Goal: Task Accomplishment & Management: Manage account settings

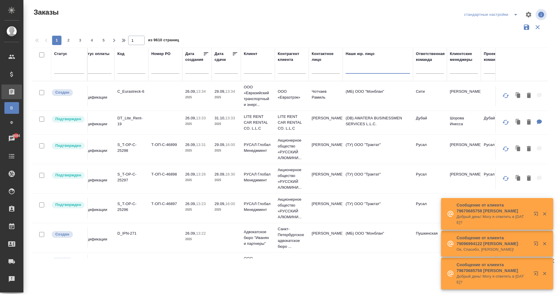
scroll to position [0, 57]
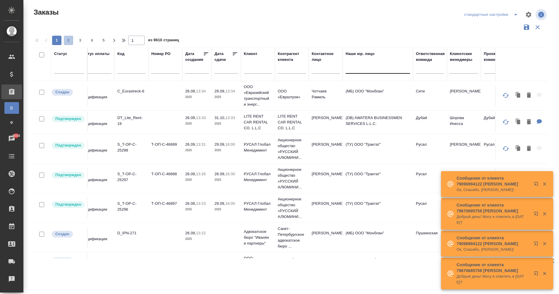
click at [68, 44] on button "2" at bounding box center [68, 40] width 9 height 9
type input "2"
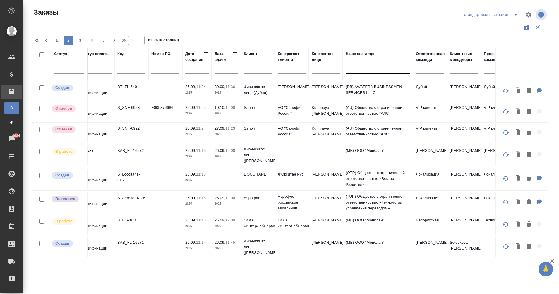
click at [224, 94] on p "2025" at bounding box center [226, 93] width 23 height 6
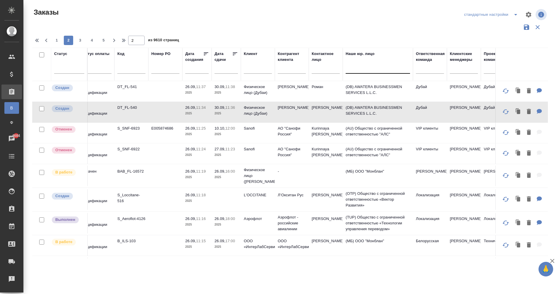
click at [230, 93] on p "2025" at bounding box center [226, 93] width 23 height 6
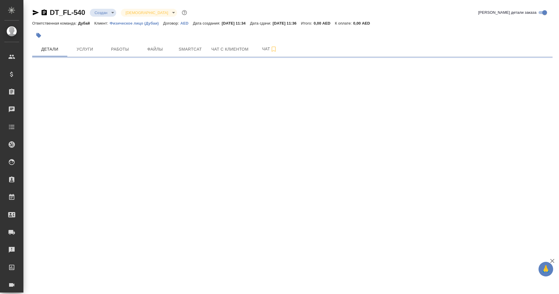
select select "RU"
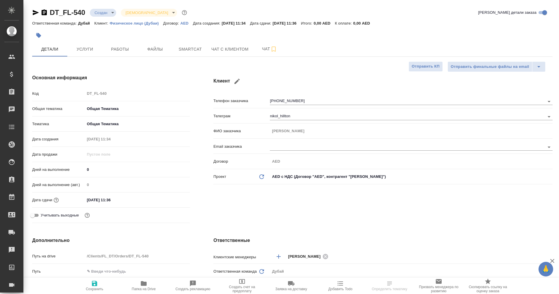
type textarea "x"
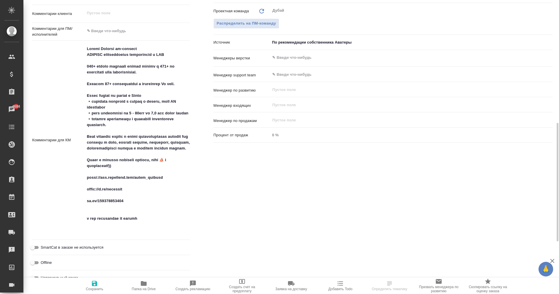
type textarea "x"
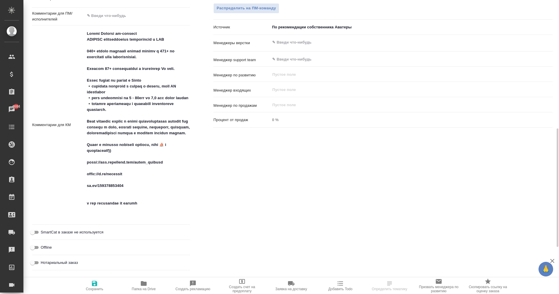
scroll to position [320, 0]
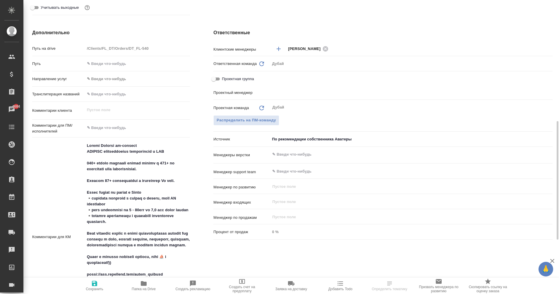
type input "[PERSON_NAME]"
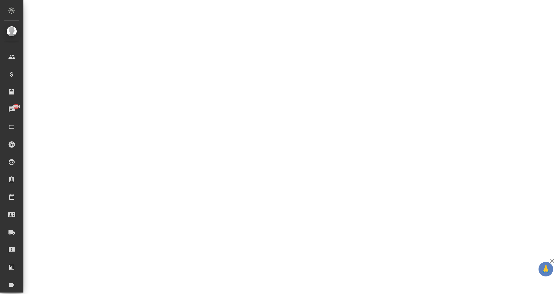
select select "RU"
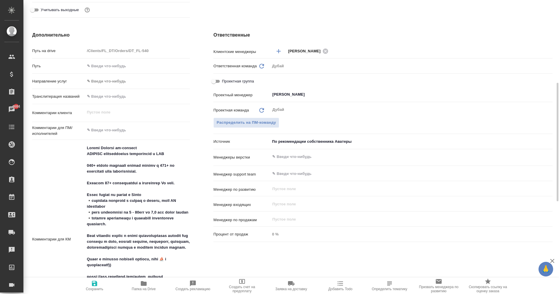
type textarea "x"
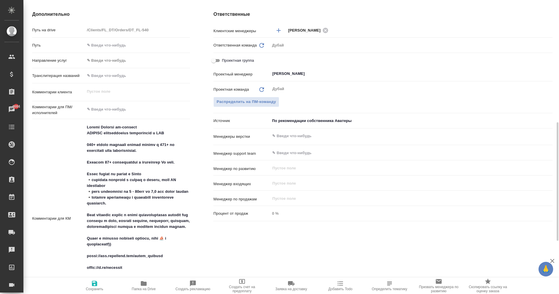
scroll to position [263, 0]
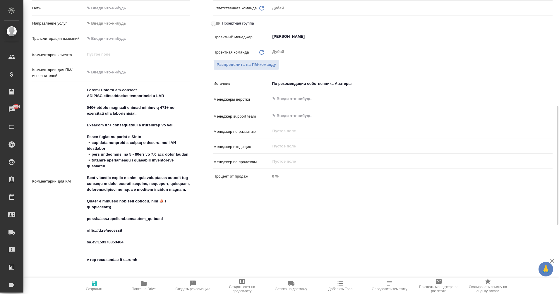
type textarea "x"
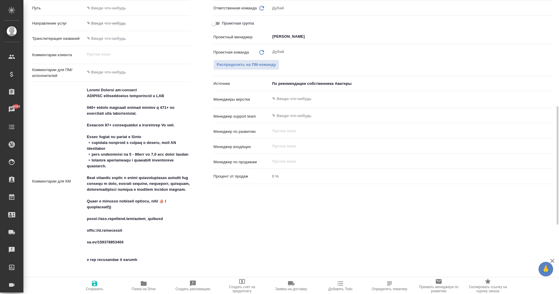
type textarea "x"
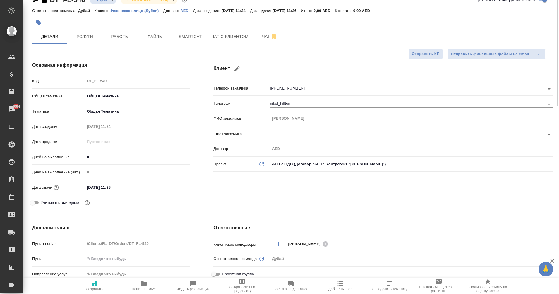
scroll to position [0, 0]
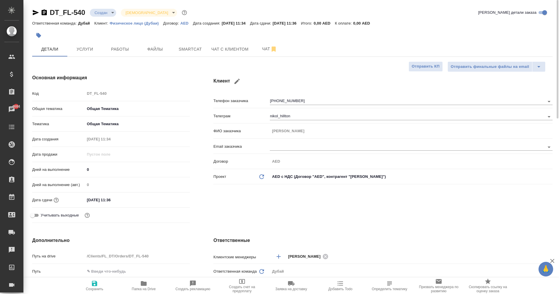
type textarea "x"
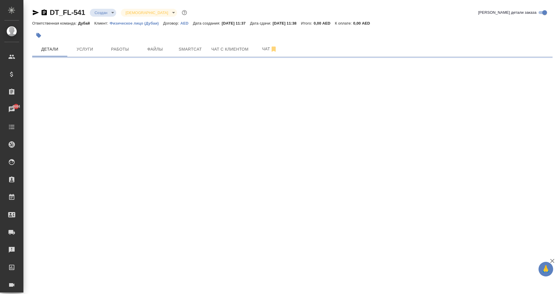
select select "RU"
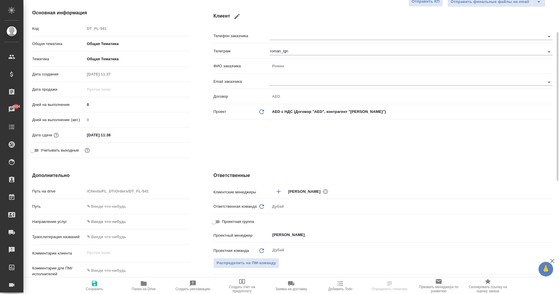
scroll to position [65, 0]
type textarea "x"
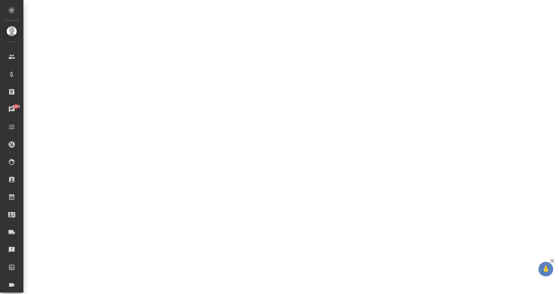
select select "RU"
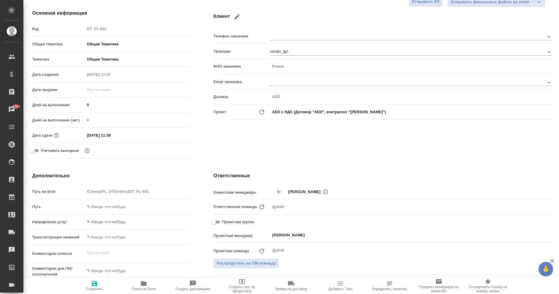
type textarea "x"
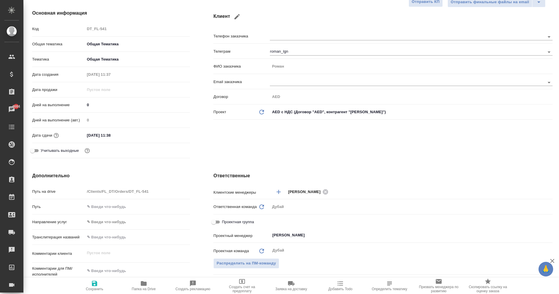
type textarea "x"
